Goal: Task Accomplishment & Management: Manage account settings

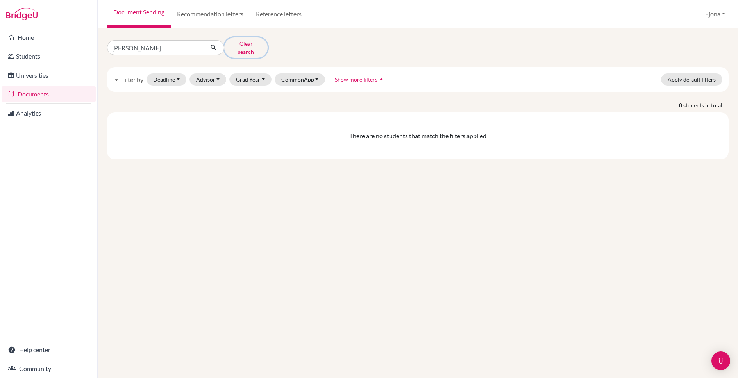
click at [256, 45] on button "Clear search" at bounding box center [245, 48] width 43 height 20
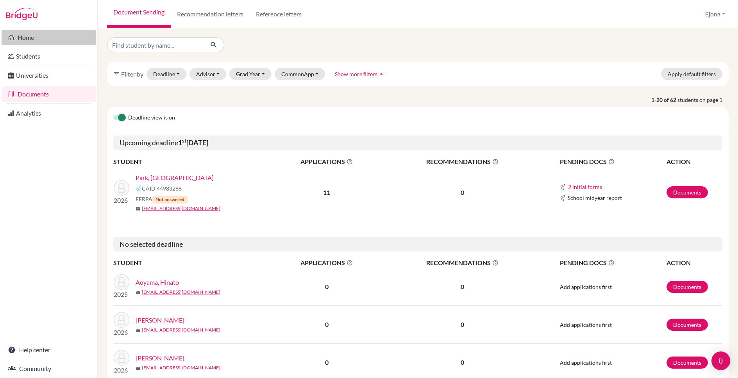
click at [67, 40] on link "Home" at bounding box center [49, 38] width 94 height 16
click at [156, 176] on link "Park, Jiwon" at bounding box center [175, 177] width 78 height 9
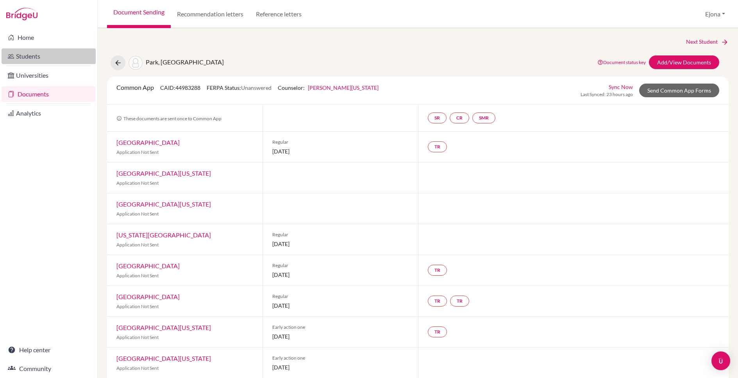
click at [31, 57] on link "Students" at bounding box center [49, 56] width 94 height 16
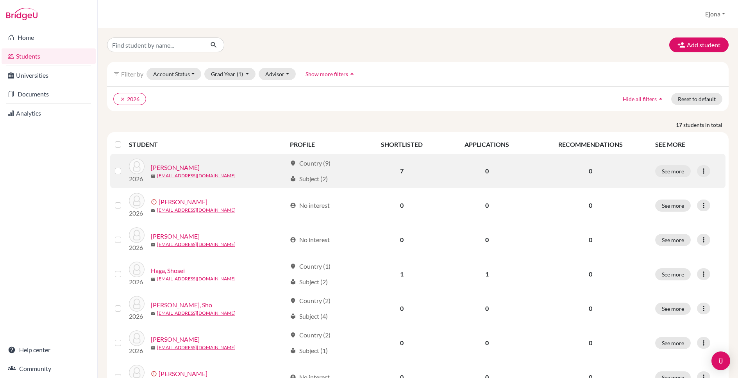
click at [173, 166] on link "[PERSON_NAME]" at bounding box center [175, 167] width 49 height 9
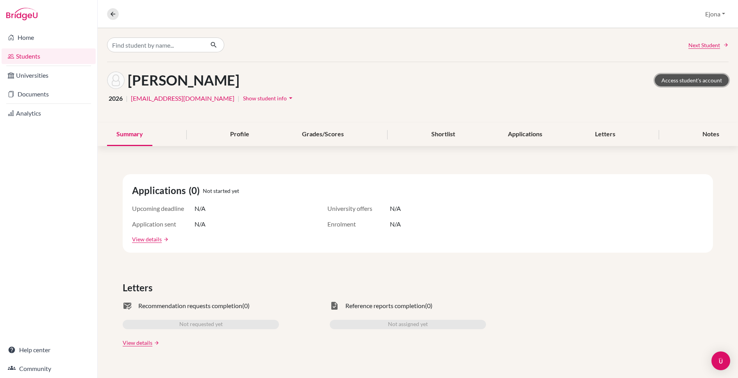
click at [690, 78] on link "Access student's account" at bounding box center [692, 80] width 74 height 12
click at [40, 55] on link "Students" at bounding box center [49, 56] width 94 height 16
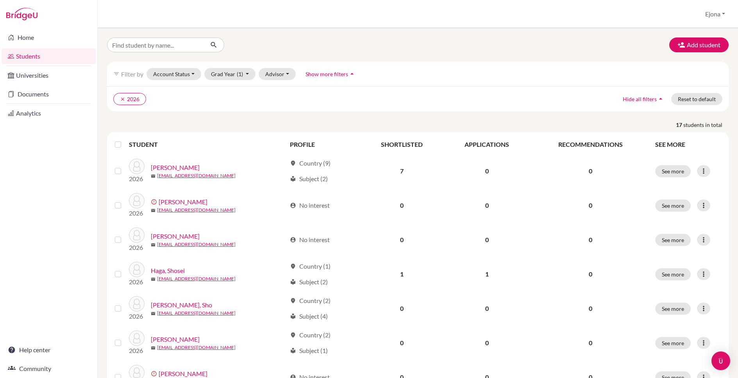
click at [124, 140] on label at bounding box center [124, 140] width 0 height 0
click at [0, 0] on input "checkbox" at bounding box center [0, 0] width 0 height 0
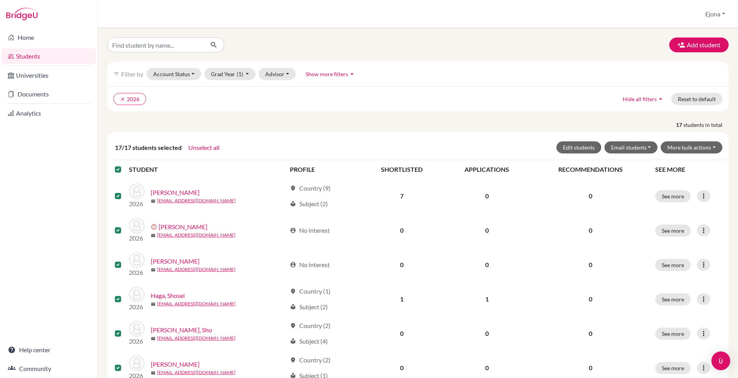
click at [124, 165] on label at bounding box center [124, 165] width 0 height 0
click at [0, 0] on input "checkbox" at bounding box center [0, 0] width 0 height 0
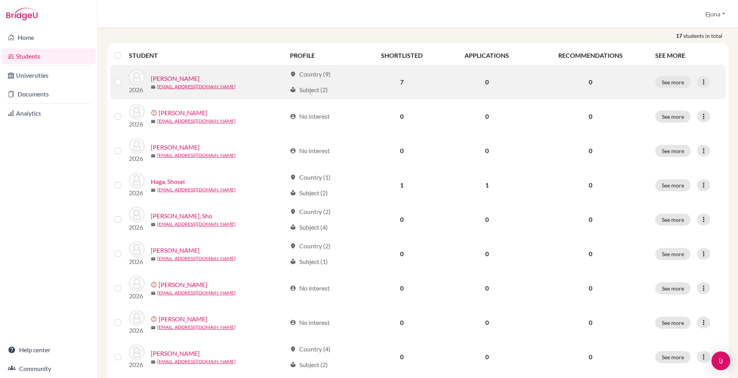
scroll to position [98, 0]
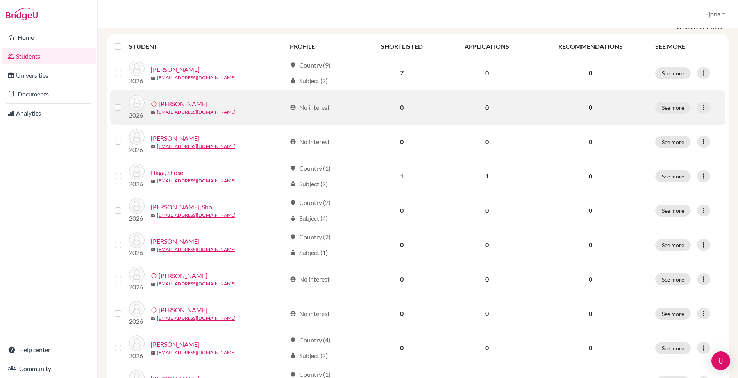
click at [124, 103] on label at bounding box center [124, 103] width 0 height 0
click at [0, 0] on input "checkbox" at bounding box center [0, 0] width 0 height 0
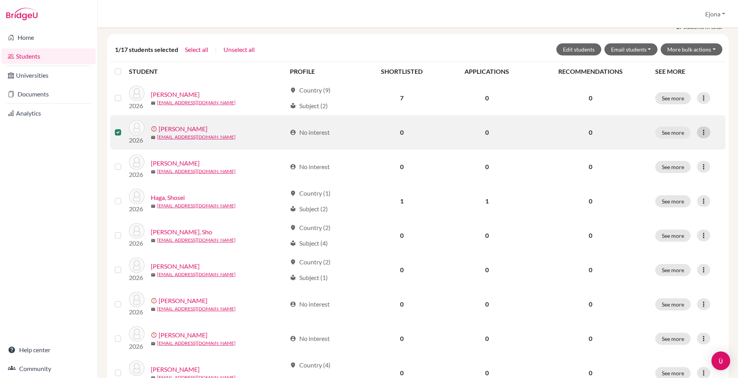
click at [706, 133] on icon at bounding box center [704, 133] width 8 height 8
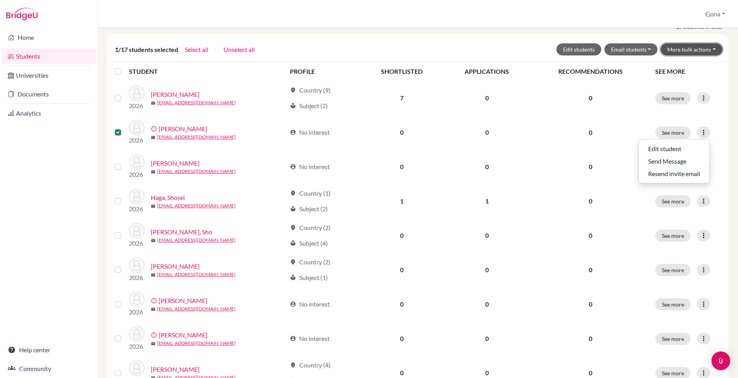
click at [710, 50] on button "More bulk actions" at bounding box center [692, 49] width 62 height 12
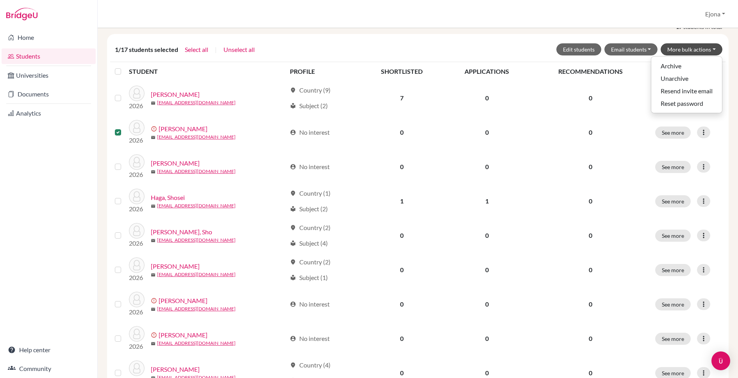
click at [641, 18] on div "Students overview Ejona Profile School Settings Admin Schools Users Common App …" at bounding box center [418, 14] width 640 height 28
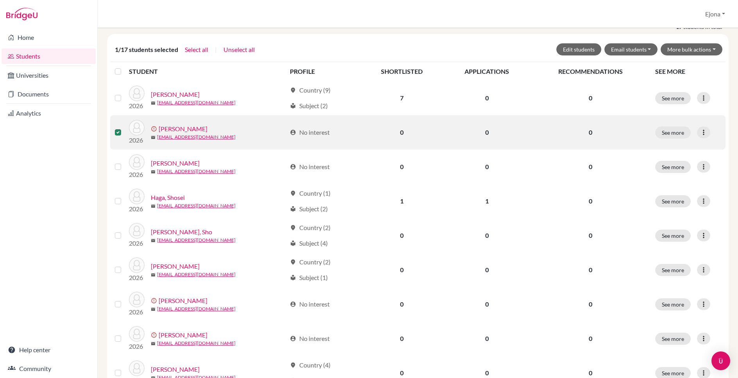
drag, startPoint x: 116, startPoint y: 130, endPoint x: 170, endPoint y: 130, distance: 53.9
click at [124, 128] on label at bounding box center [124, 128] width 0 height 0
click at [0, 0] on input "checkbox" at bounding box center [0, 0] width 0 height 0
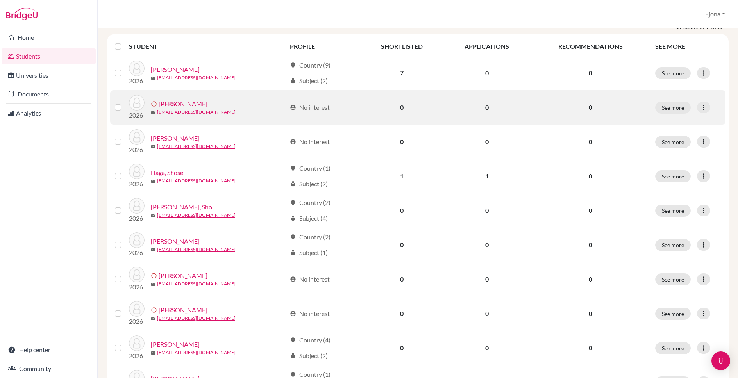
click at [183, 104] on link "Barker, Ren" at bounding box center [183, 103] width 49 height 9
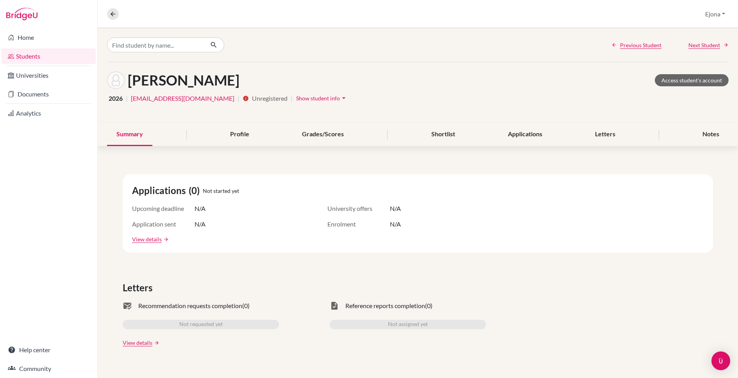
click at [22, 53] on link "Students" at bounding box center [49, 56] width 94 height 16
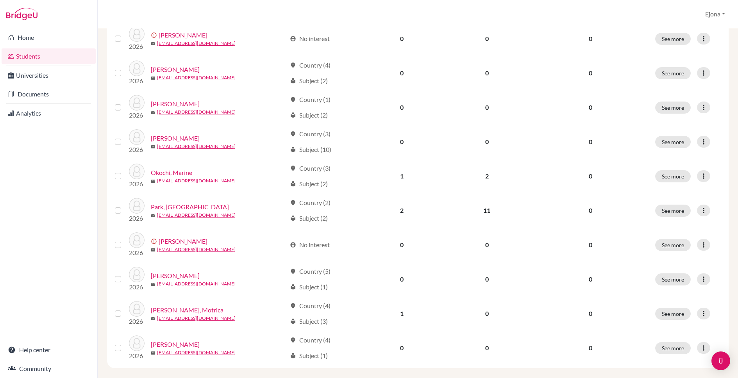
scroll to position [382, 0]
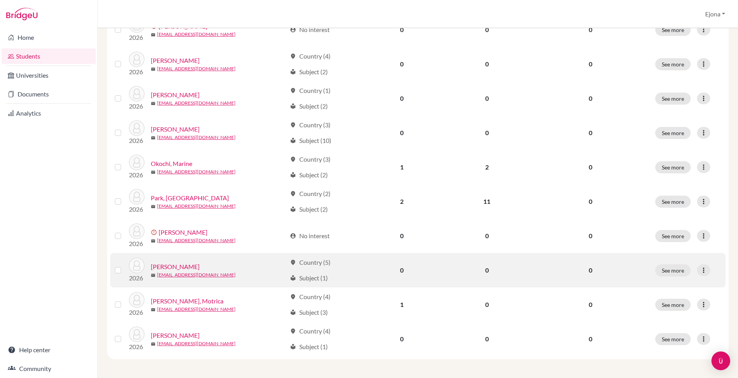
click at [176, 266] on link "[PERSON_NAME]" at bounding box center [175, 266] width 49 height 9
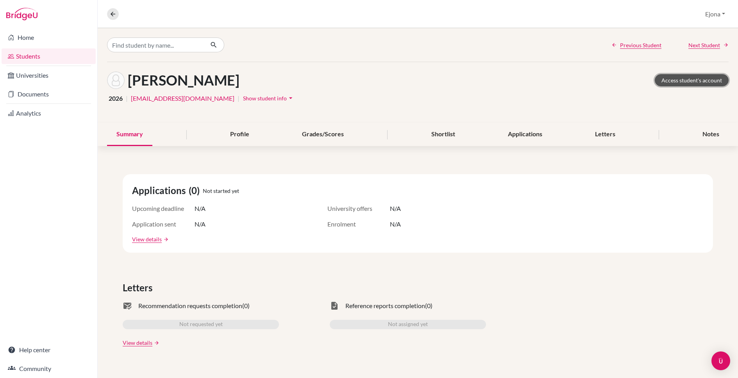
click at [691, 79] on link "Access student's account" at bounding box center [692, 80] width 74 height 12
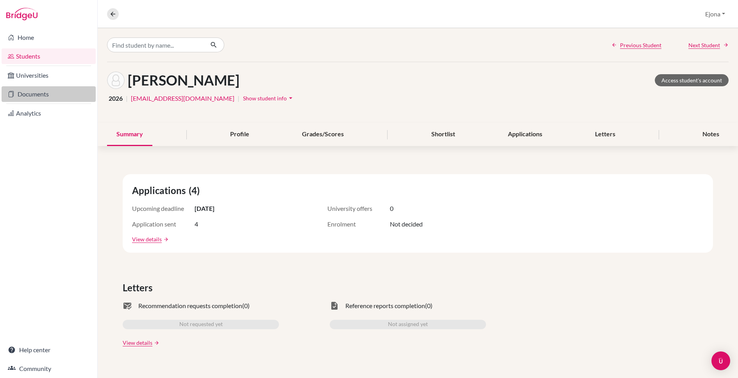
click at [36, 93] on link "Documents" at bounding box center [49, 94] width 94 height 16
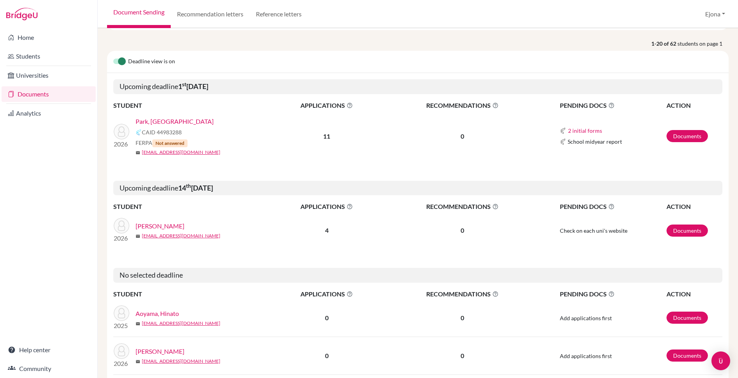
scroll to position [97, 0]
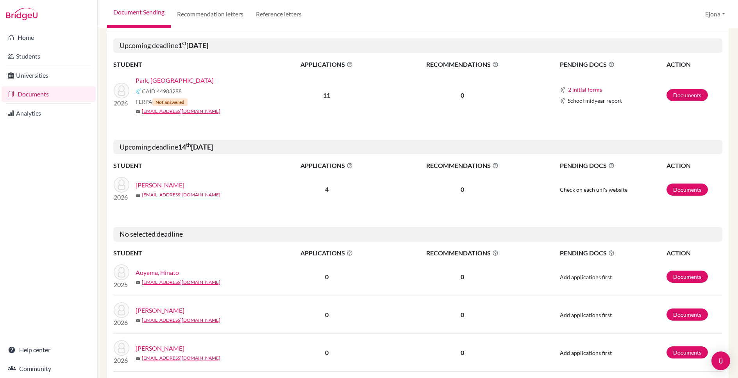
click at [154, 184] on link "[PERSON_NAME]" at bounding box center [160, 185] width 49 height 9
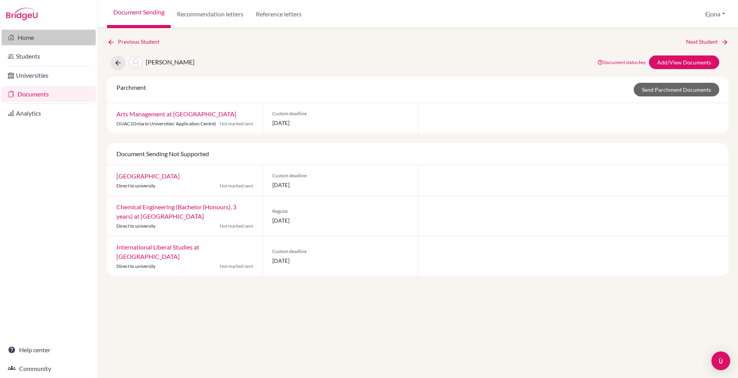
click at [49, 38] on link "Home" at bounding box center [49, 38] width 94 height 16
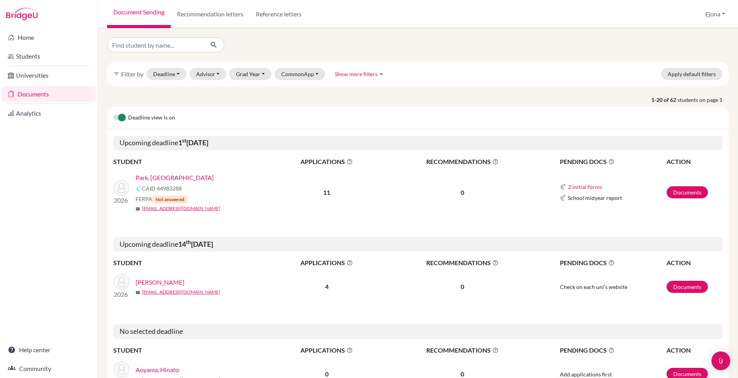
click at [157, 282] on link "[PERSON_NAME]" at bounding box center [160, 282] width 49 height 9
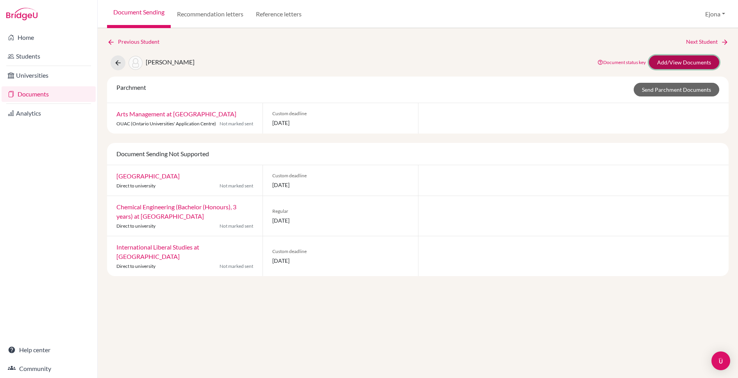
click at [686, 61] on link "Add/View Documents" at bounding box center [684, 62] width 70 height 14
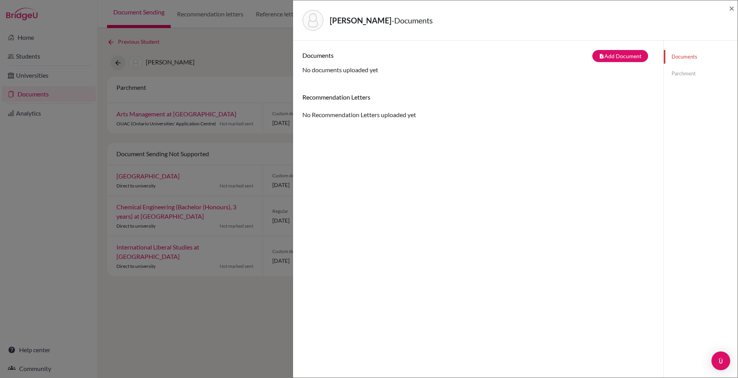
click at [253, 136] on div "Skibbe, Lara - Documents × Documents note_add Add Document Document type Change…" at bounding box center [369, 189] width 738 height 378
click at [617, 55] on button "note_add Add Document" at bounding box center [620, 56] width 56 height 12
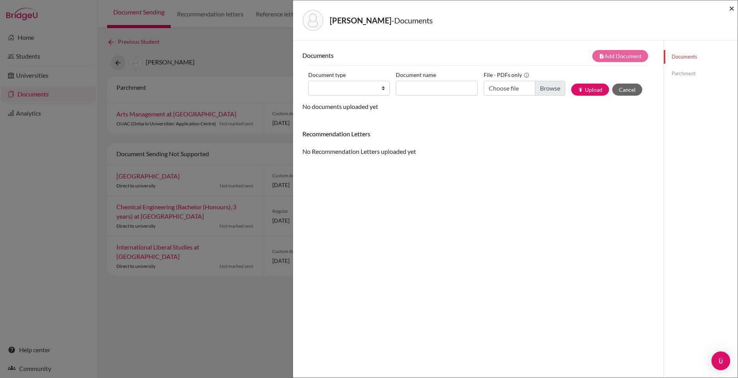
click at [731, 11] on span "×" at bounding box center [731, 7] width 5 height 11
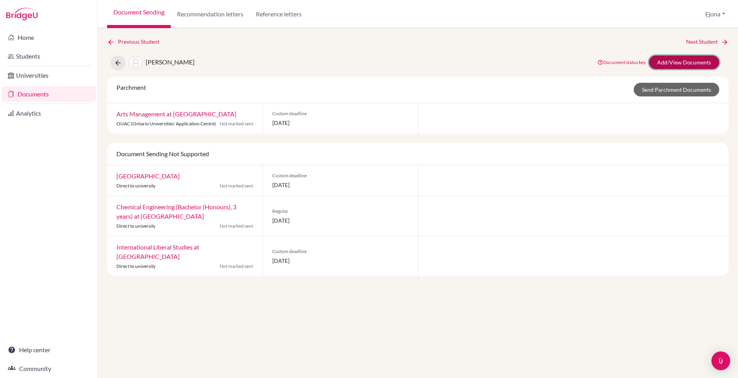
click at [682, 61] on link "Add/View Documents" at bounding box center [684, 62] width 70 height 14
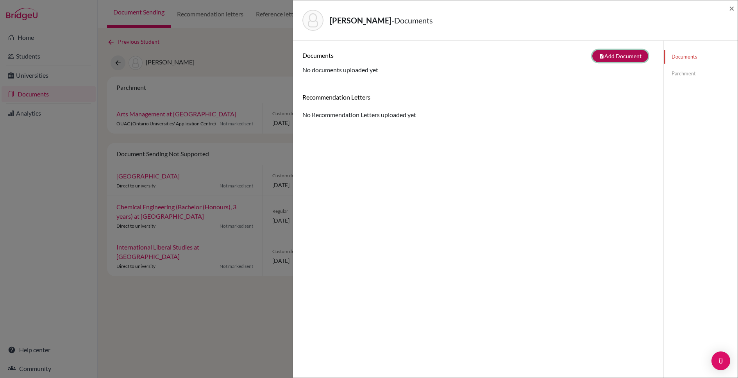
click at [634, 57] on button "note_add Add Document" at bounding box center [620, 56] width 56 height 12
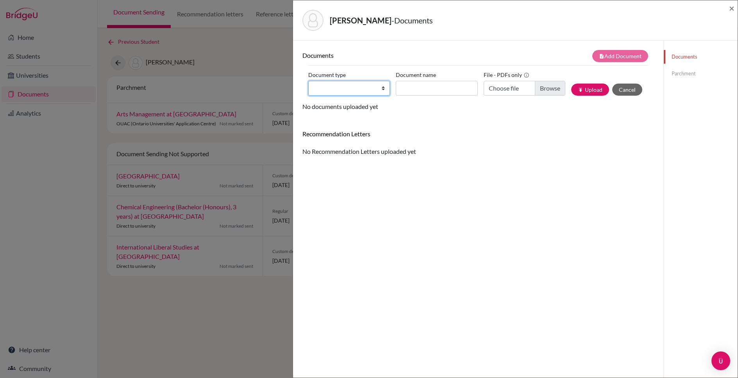
click at [335, 83] on select "Change explanation for Common App reports Counselor recommendation Internationa…" at bounding box center [349, 88] width 82 height 15
click at [685, 72] on link "Parchment" at bounding box center [701, 74] width 74 height 14
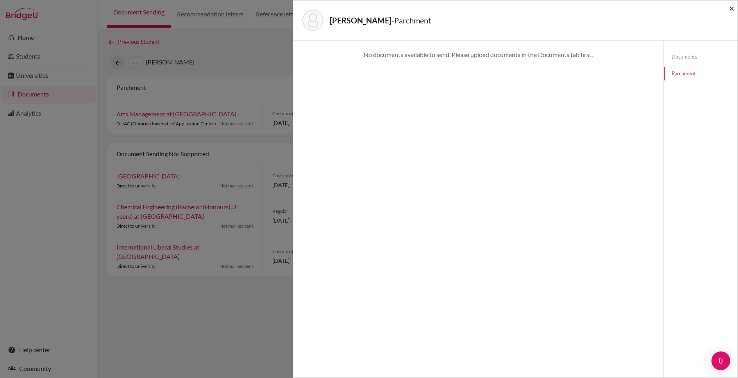
click at [732, 9] on span "×" at bounding box center [731, 7] width 5 height 11
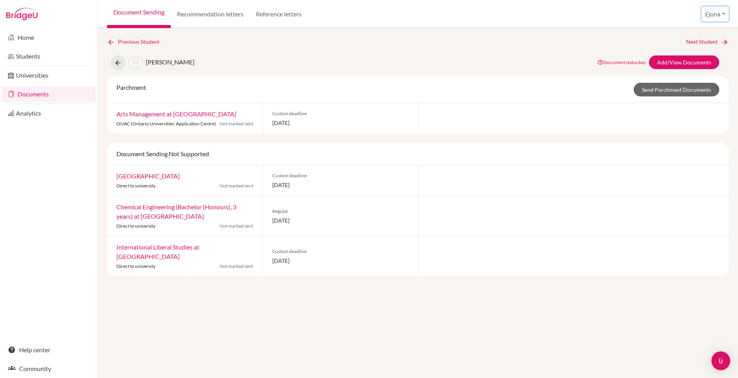
click at [715, 12] on button "Ejona" at bounding box center [715, 14] width 27 height 15
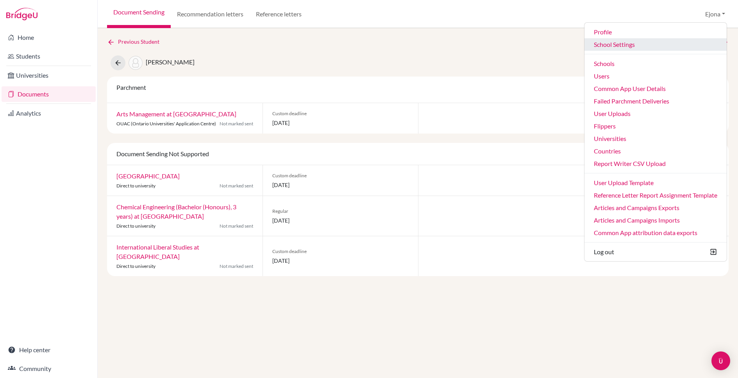
click at [615, 45] on link "School Settings" at bounding box center [656, 44] width 142 height 13
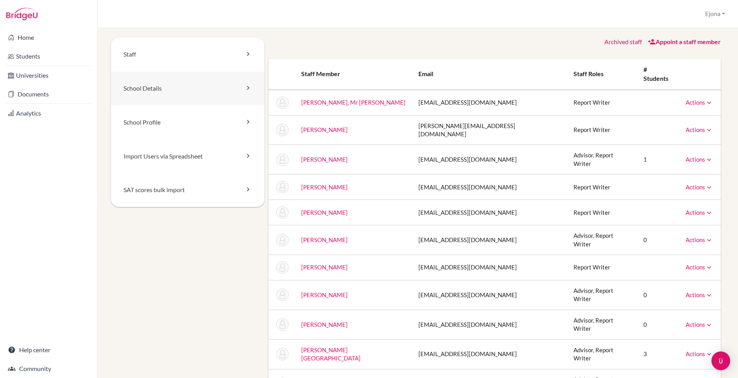
click at [152, 95] on link "School Details" at bounding box center [188, 89] width 154 height 34
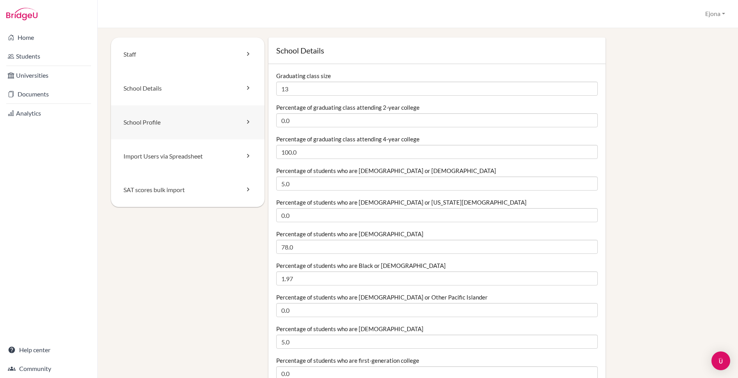
click at [157, 122] on link "School Profile" at bounding box center [188, 122] width 154 height 34
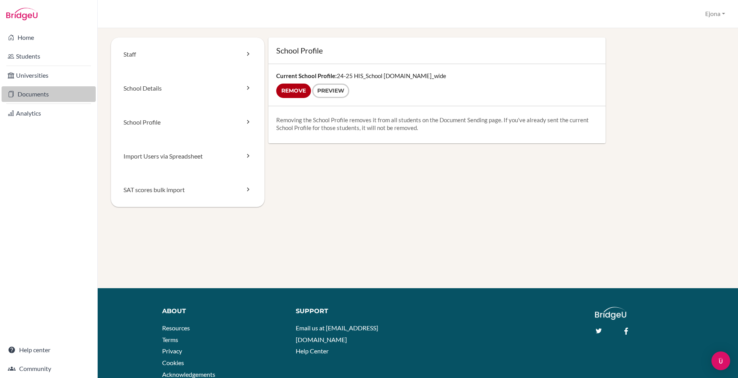
click at [44, 94] on link "Documents" at bounding box center [49, 94] width 94 height 16
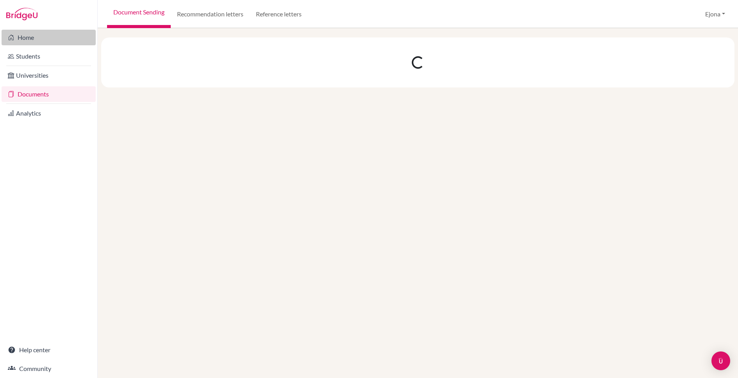
click at [40, 34] on link "Home" at bounding box center [49, 38] width 94 height 16
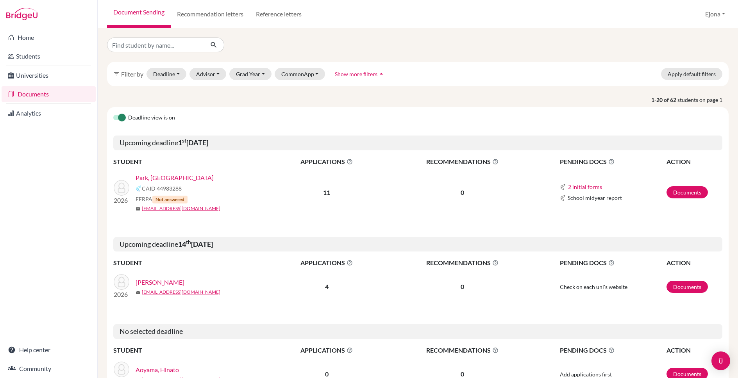
click at [158, 177] on link "Park, [GEOGRAPHIC_DATA]" at bounding box center [175, 177] width 78 height 9
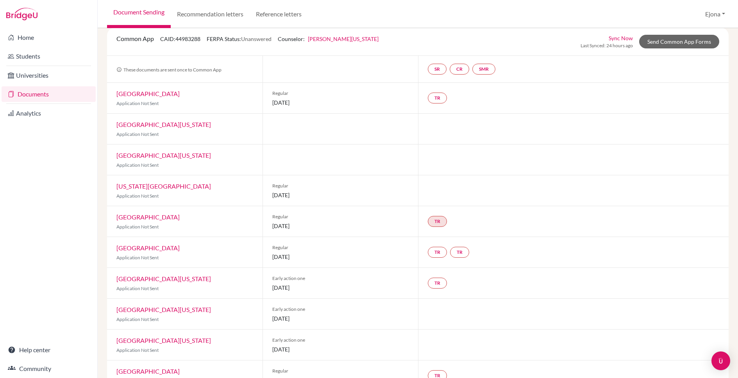
scroll to position [52, 0]
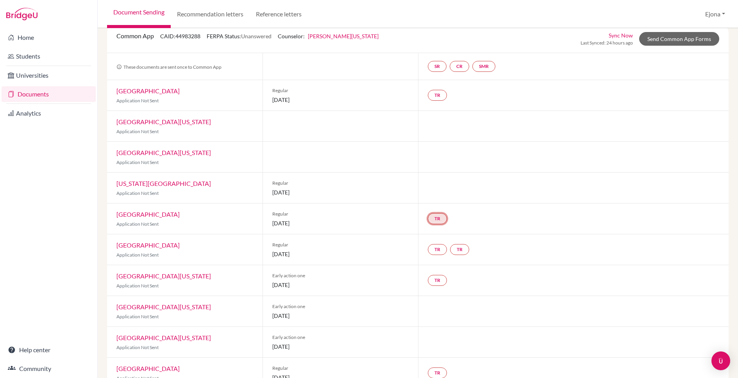
click at [438, 221] on link "TR" at bounding box center [437, 218] width 19 height 11
click at [685, 40] on link "Send Common App Forms" at bounding box center [679, 39] width 80 height 14
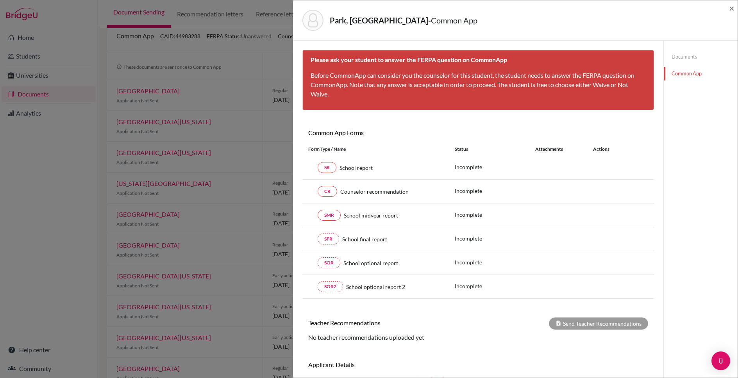
click at [680, 54] on link "Documents" at bounding box center [701, 57] width 74 height 14
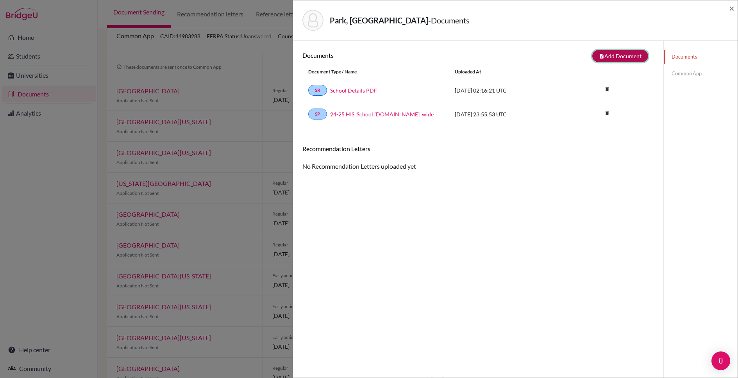
click at [615, 53] on button "note_add Add Document" at bounding box center [620, 56] width 56 height 12
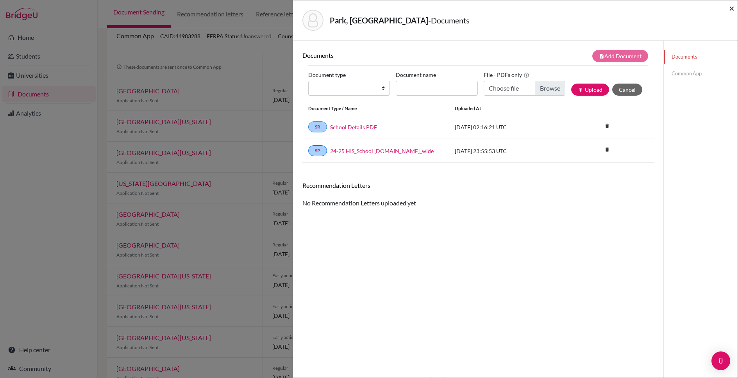
click at [733, 7] on span "×" at bounding box center [731, 7] width 5 height 11
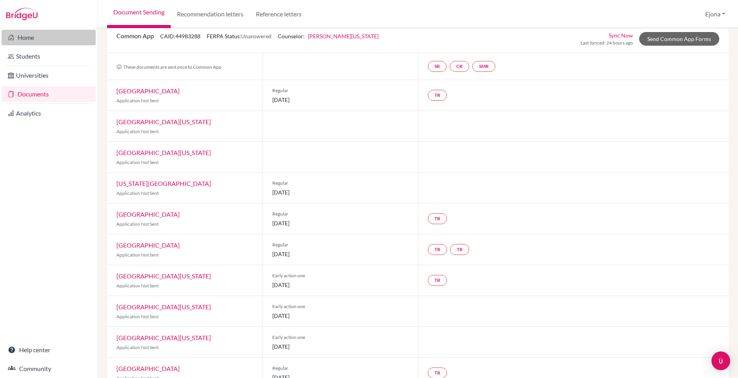
click at [46, 38] on link "Home" at bounding box center [49, 38] width 94 height 16
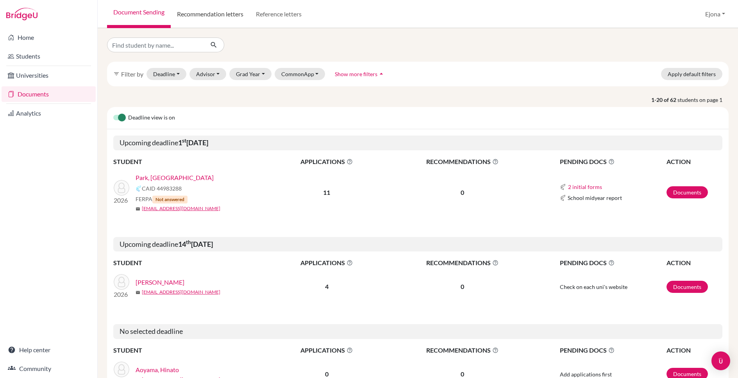
click at [209, 19] on link "Recommendation letters" at bounding box center [210, 14] width 79 height 28
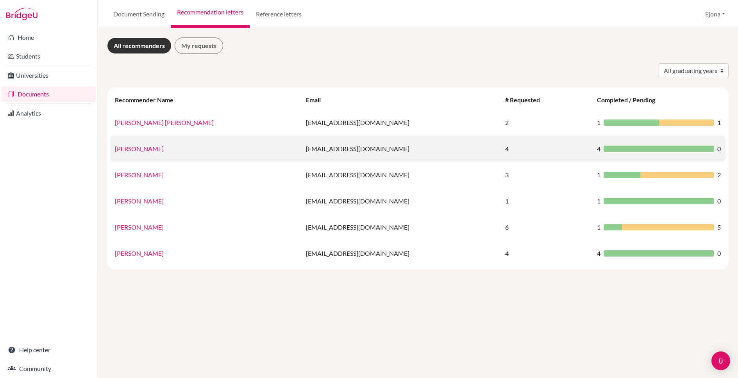
click at [133, 147] on link "[PERSON_NAME]" at bounding box center [139, 148] width 49 height 7
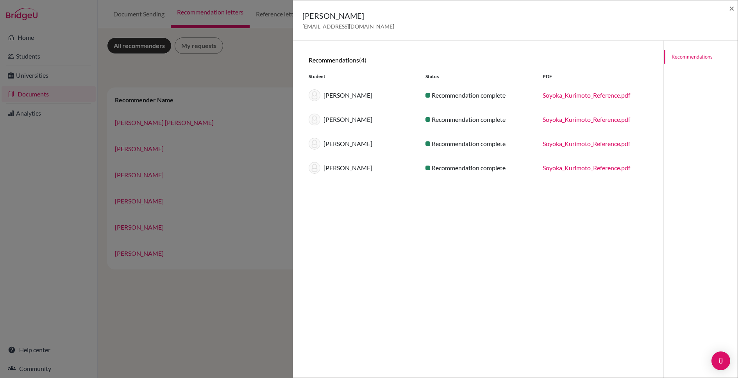
click at [606, 93] on link "Soyoka_Kurimoto_Reference.pdf" at bounding box center [587, 94] width 88 height 7
click at [731, 7] on span "×" at bounding box center [731, 7] width 5 height 11
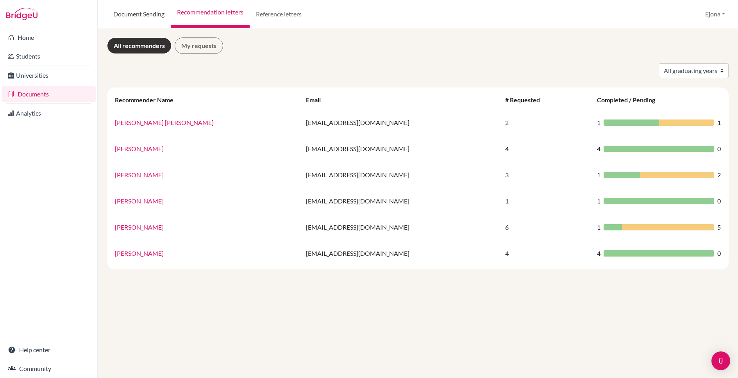
click at [149, 17] on link "Document Sending" at bounding box center [139, 14] width 64 height 28
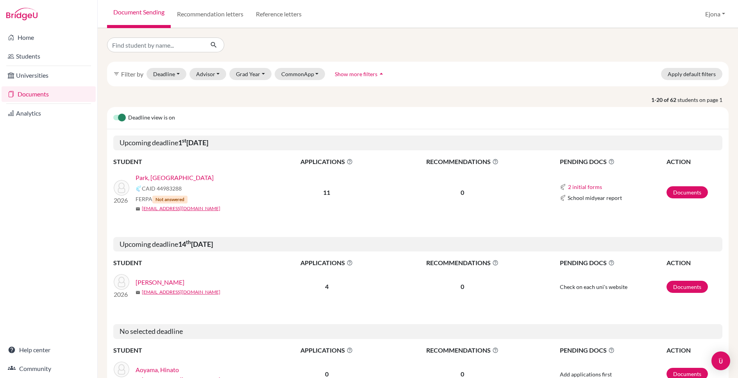
scroll to position [0, 0]
click at [153, 176] on link "Park, [GEOGRAPHIC_DATA]" at bounding box center [175, 177] width 78 height 9
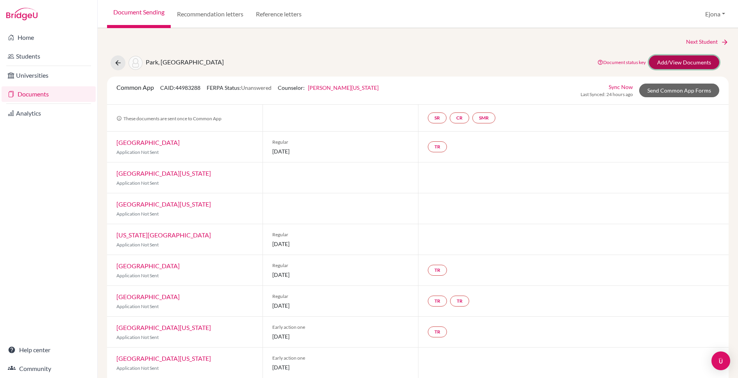
click at [693, 59] on link "Add/View Documents" at bounding box center [684, 62] width 70 height 14
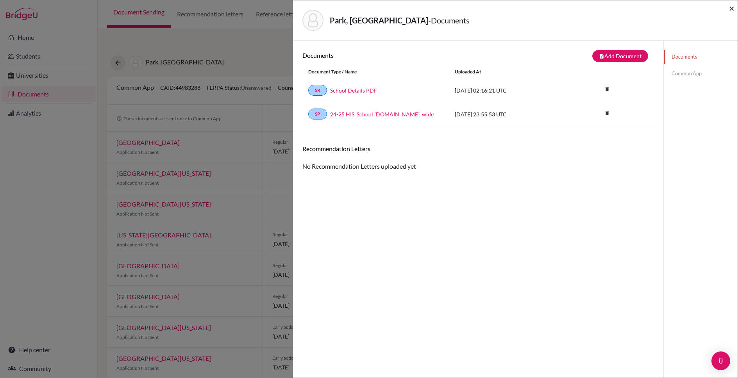
click at [733, 5] on span "×" at bounding box center [731, 7] width 5 height 11
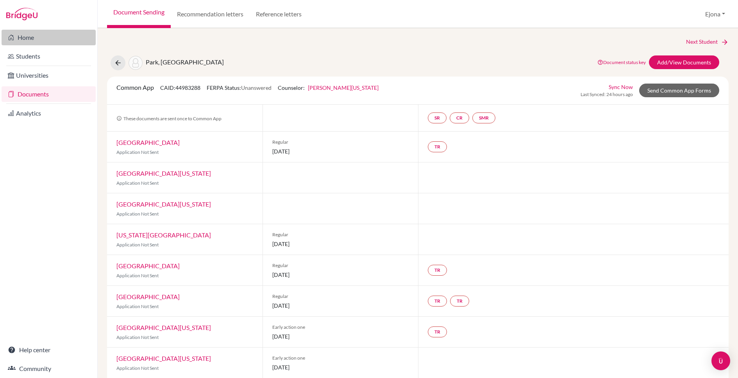
click at [35, 41] on link "Home" at bounding box center [49, 38] width 94 height 16
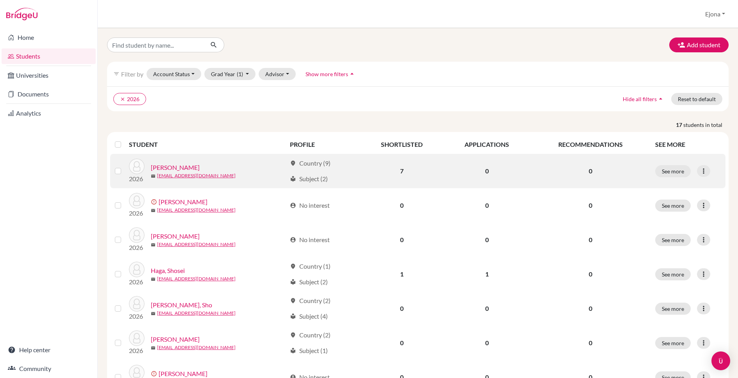
click at [177, 165] on link "[PERSON_NAME]" at bounding box center [175, 167] width 49 height 9
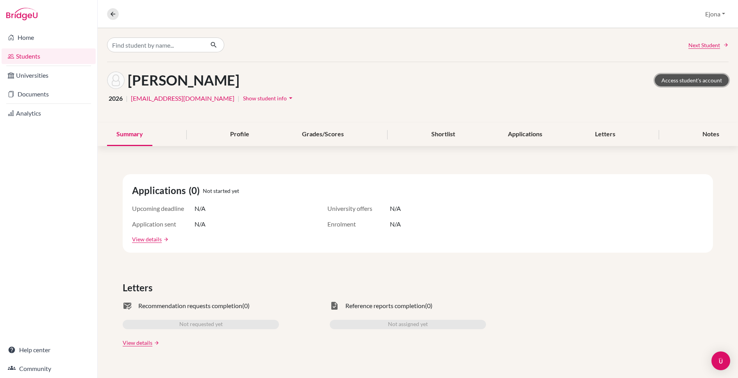
click at [697, 80] on link "Access student's account" at bounding box center [692, 80] width 74 height 12
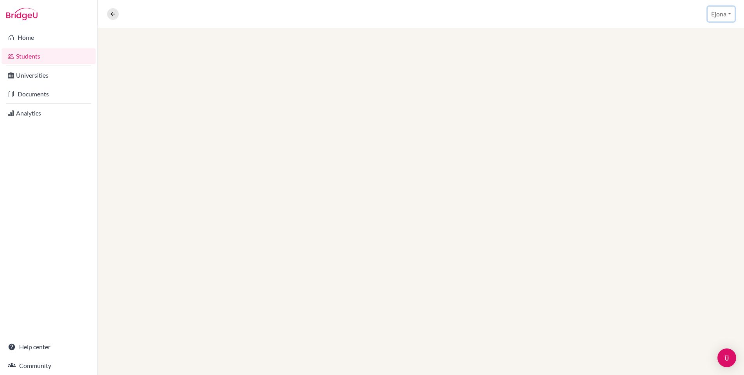
click at [714, 17] on button "Ejona" at bounding box center [721, 14] width 27 height 15
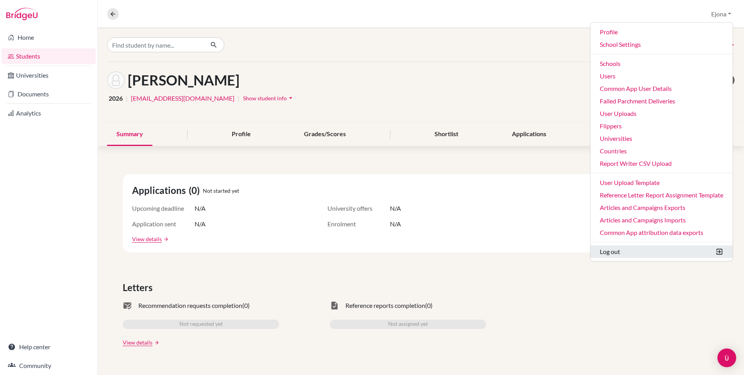
click at [611, 247] on button "Log out" at bounding box center [661, 252] width 142 height 13
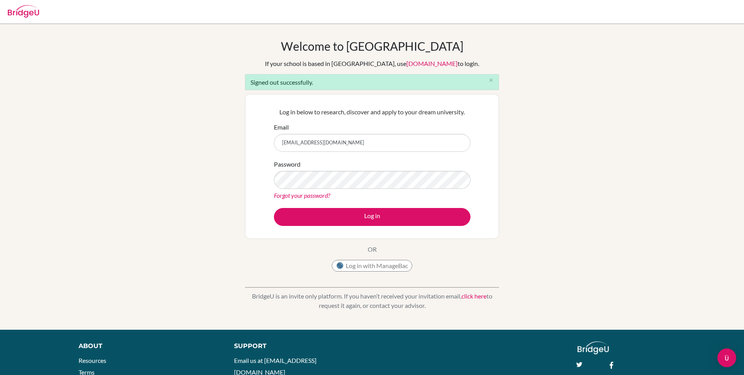
click at [382, 144] on input "[EMAIL_ADDRESS][DOMAIN_NAME]" at bounding box center [372, 143] width 197 height 18
type input "[EMAIL_ADDRESS][DOMAIN_NAME]"
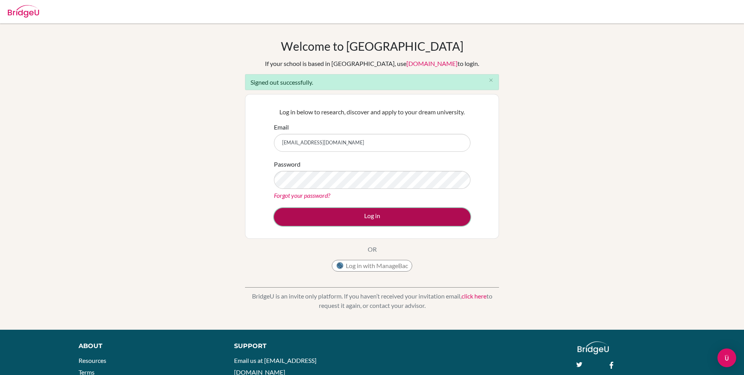
click at [388, 213] on button "Log in" at bounding box center [372, 217] width 197 height 18
